Goal: Transaction & Acquisition: Purchase product/service

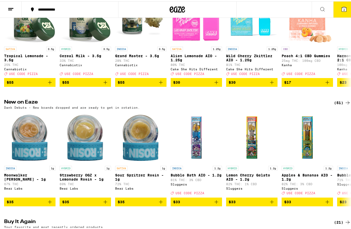
scroll to position [89, 0]
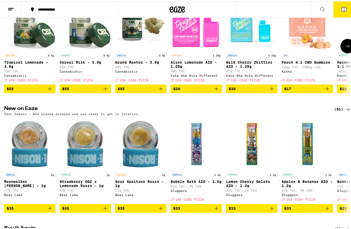
click at [345, 48] on icon at bounding box center [348, 45] width 6 height 6
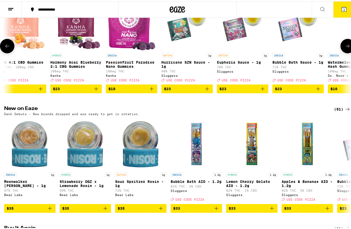
scroll to position [50, 0]
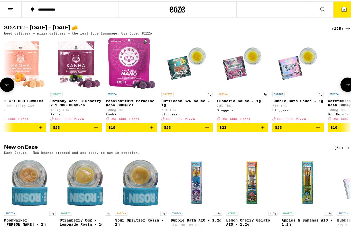
click at [345, 82] on button at bounding box center [348, 83] width 14 height 14
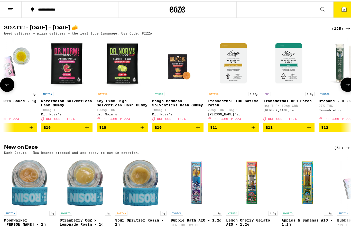
click at [341, 89] on button at bounding box center [348, 83] width 14 height 14
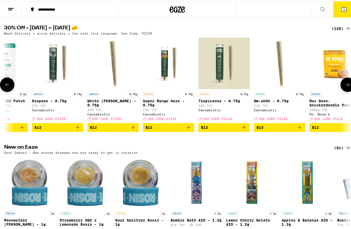
click at [345, 84] on icon at bounding box center [348, 83] width 6 height 6
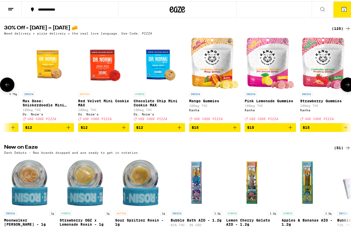
click at [345, 83] on icon at bounding box center [348, 83] width 6 height 6
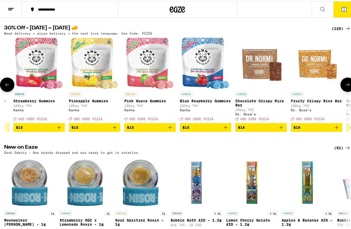
click at [347, 85] on icon at bounding box center [348, 83] width 6 height 6
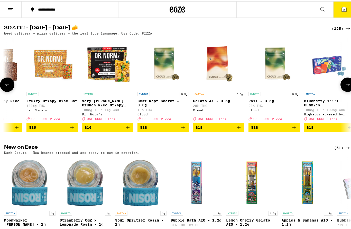
scroll to position [0, 1721]
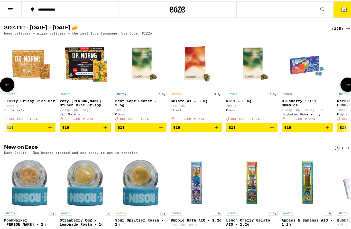
click at [345, 84] on icon at bounding box center [348, 83] width 6 height 6
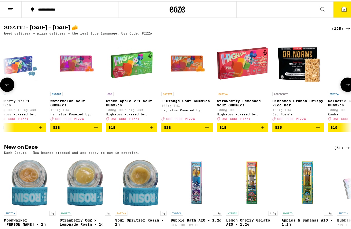
click at [346, 85] on icon at bounding box center [348, 83] width 6 height 6
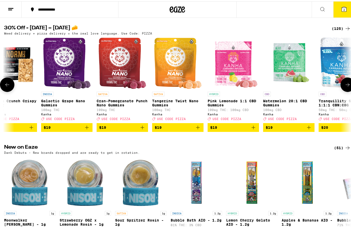
click at [347, 86] on button at bounding box center [348, 83] width 14 height 14
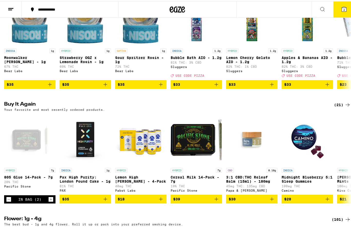
scroll to position [248, 0]
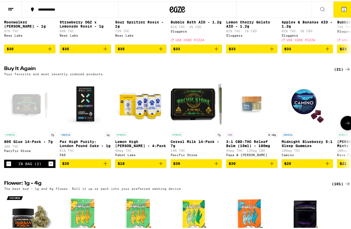
click at [348, 129] on div at bounding box center [348, 121] width 14 height 14
click at [345, 125] on icon at bounding box center [348, 121] width 6 height 6
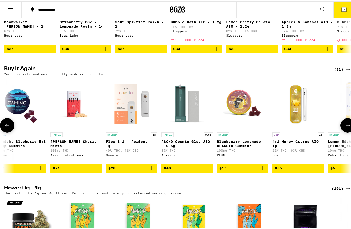
click at [345, 127] on icon at bounding box center [348, 124] width 6 height 6
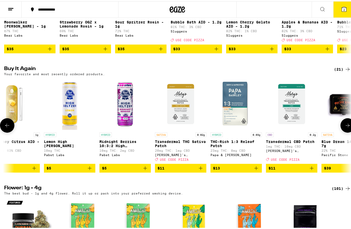
scroll to position [0, 574]
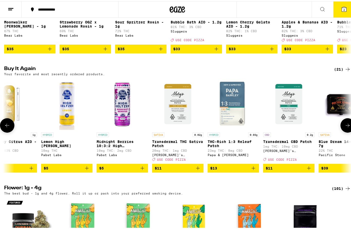
click at [346, 127] on icon at bounding box center [348, 124] width 6 height 6
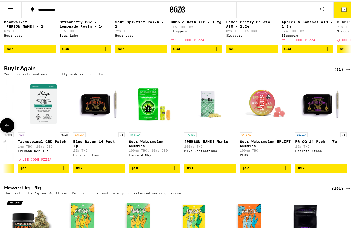
scroll to position [0, 823]
click at [6, 127] on icon at bounding box center [7, 124] width 6 height 6
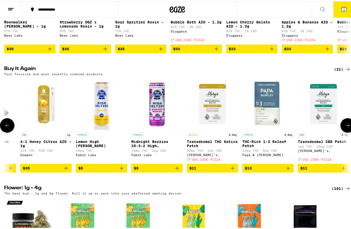
scroll to position [0, 536]
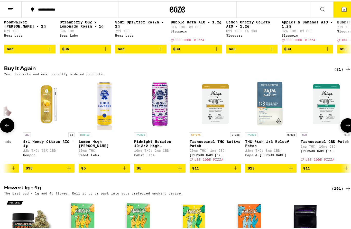
click at [9, 131] on button at bounding box center [7, 124] width 14 height 14
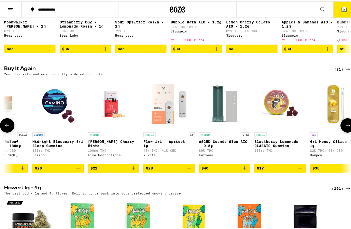
click at [10, 127] on icon at bounding box center [7, 124] width 6 height 6
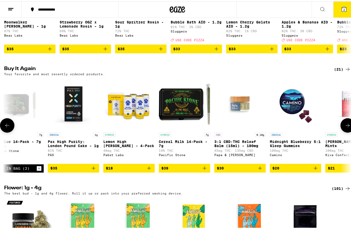
scroll to position [0, 0]
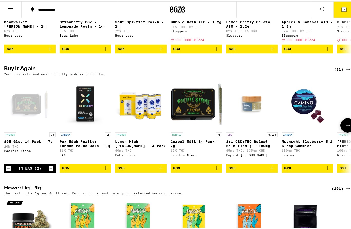
click at [345, 127] on icon at bounding box center [348, 124] width 6 height 6
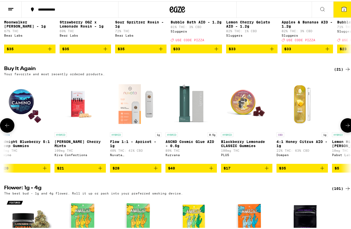
scroll to position [0, 287]
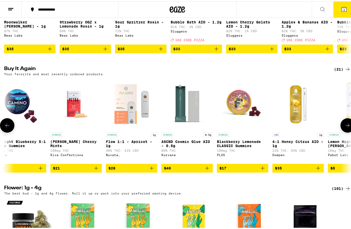
click at [345, 131] on button at bounding box center [348, 124] width 14 height 14
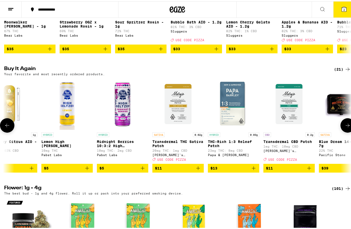
scroll to position [0, 574]
click at [7, 127] on icon at bounding box center [7, 124] width 6 height 6
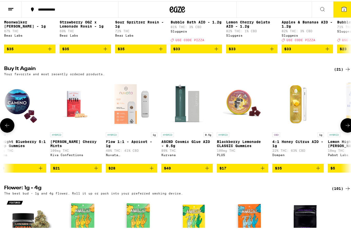
click at [8, 127] on icon at bounding box center [7, 124] width 6 height 6
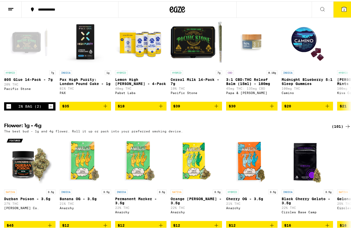
scroll to position [345, 0]
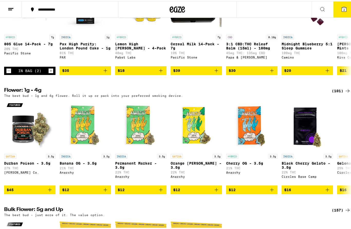
click at [345, 93] on icon at bounding box center [348, 89] width 6 height 6
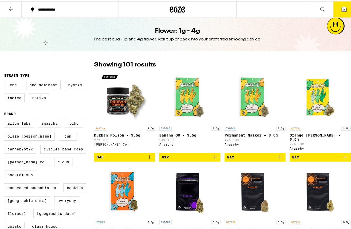
click at [74, 86] on label "Hybrid" at bounding box center [75, 83] width 21 height 9
click at [5, 80] on input "Hybrid" at bounding box center [5, 80] width 0 height 0
checkbox input "true"
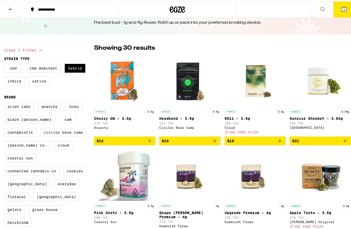
scroll to position [10, 0]
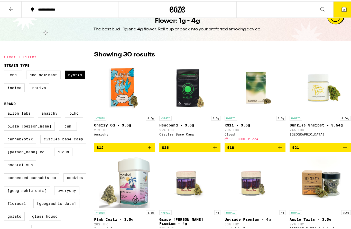
click at [11, 8] on icon at bounding box center [11, 8] width 4 height 4
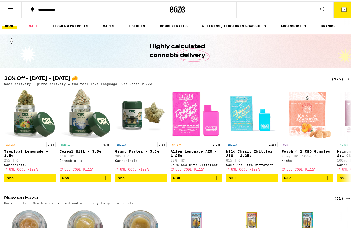
scroll to position [260, 0]
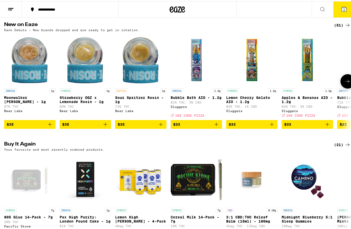
scroll to position [275, 0]
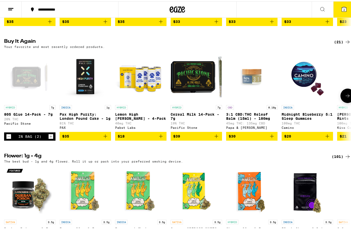
click at [345, 97] on icon at bounding box center [348, 94] width 6 height 6
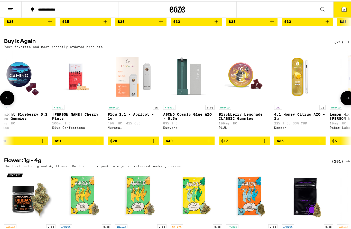
scroll to position [0, 287]
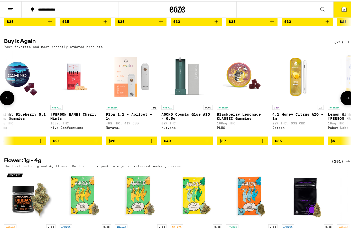
click at [343, 104] on button at bounding box center [348, 96] width 14 height 14
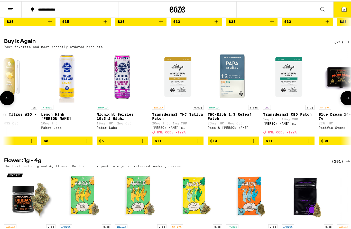
click at [342, 104] on button at bounding box center [348, 96] width 14 height 14
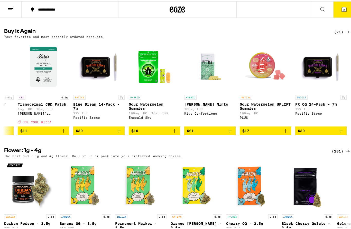
scroll to position [295, 0]
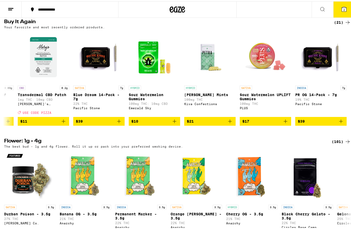
click at [340, 143] on div "(101)" at bounding box center [341, 140] width 19 height 6
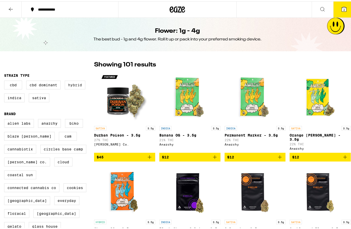
click at [78, 86] on label "Hybrid" at bounding box center [75, 83] width 21 height 9
click at [5, 80] on input "Hybrid" at bounding box center [5, 80] width 0 height 0
checkbox input "true"
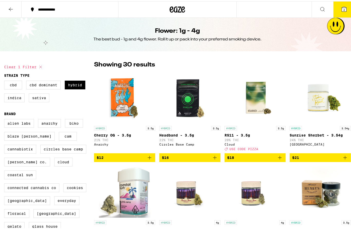
click at [257, 100] on img "Open page for RS11 - 3.5g from Cloud" at bounding box center [254, 95] width 51 height 51
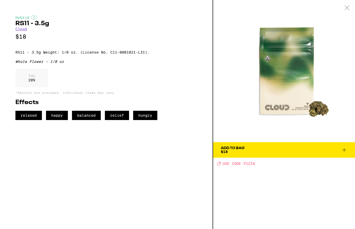
click at [344, 149] on icon at bounding box center [344, 150] width 6 height 6
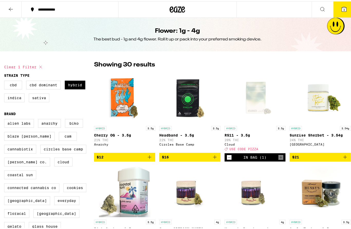
click at [342, 9] on icon at bounding box center [344, 8] width 5 height 5
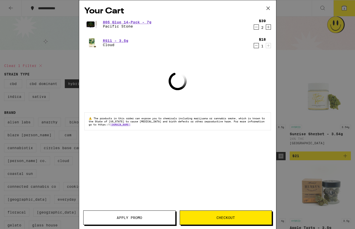
click at [136, 218] on span "Apply Promo" at bounding box center [129, 217] width 25 height 4
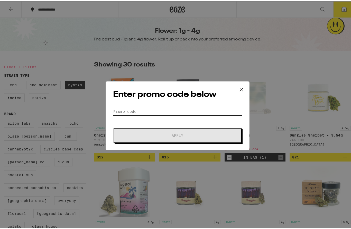
click at [146, 106] on input "Promo Code" at bounding box center [177, 110] width 129 height 8
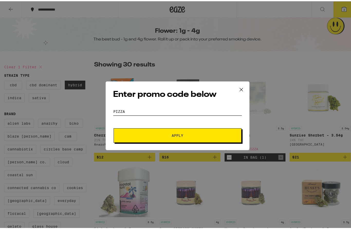
type input "pizza"
click at [182, 137] on button "Apply" at bounding box center [178, 134] width 128 height 14
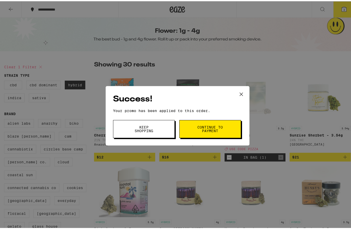
click at [156, 131] on button "Keep Shopping" at bounding box center [144, 127] width 62 height 18
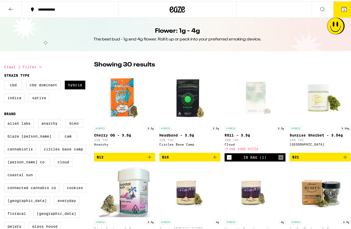
click at [10, 8] on icon at bounding box center [11, 8] width 6 height 6
